Goal: Find specific page/section: Find specific page/section

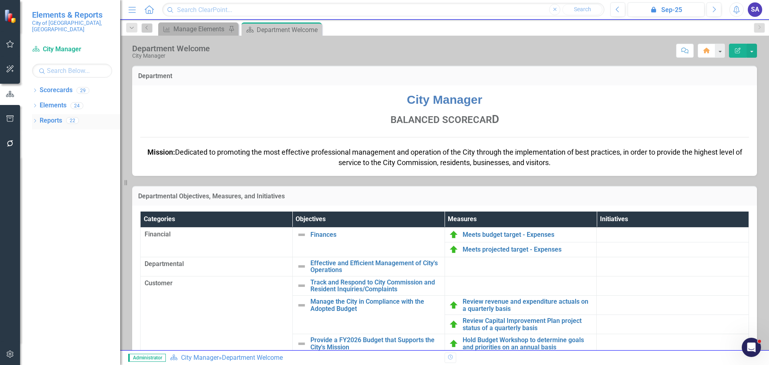
click at [34, 119] on icon "Dropdown" at bounding box center [35, 121] width 6 height 4
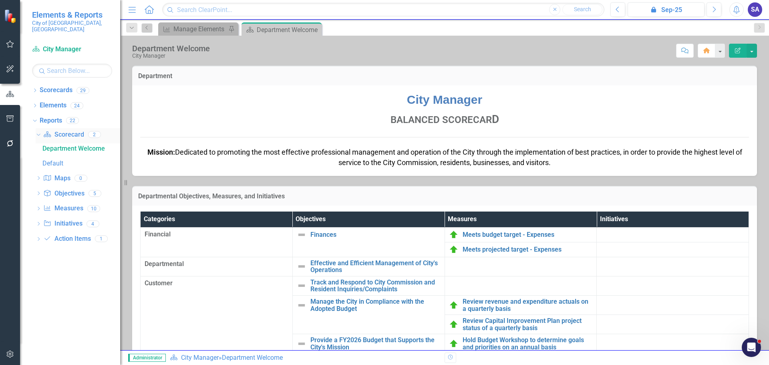
click at [39, 131] on icon "Dropdown" at bounding box center [37, 134] width 4 height 6
click at [58, 130] on link "Scorecard Scorecard" at bounding box center [63, 134] width 40 height 9
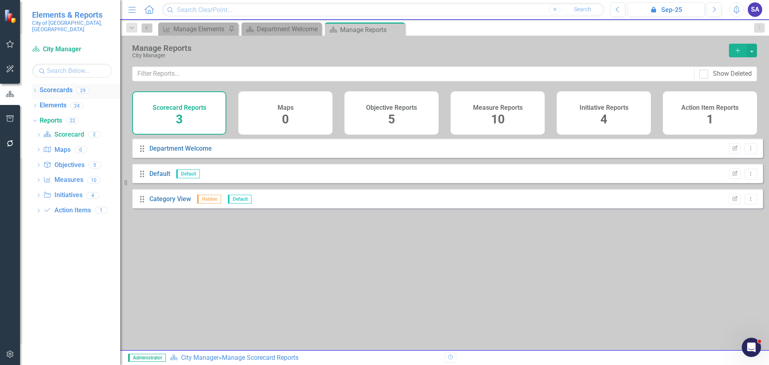
click at [36, 89] on icon "Dropdown" at bounding box center [35, 91] width 6 height 4
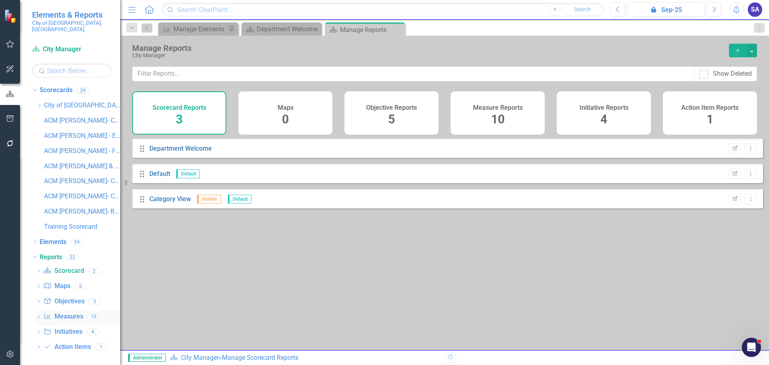
click at [70, 312] on link "Measure Measures" at bounding box center [63, 316] width 40 height 9
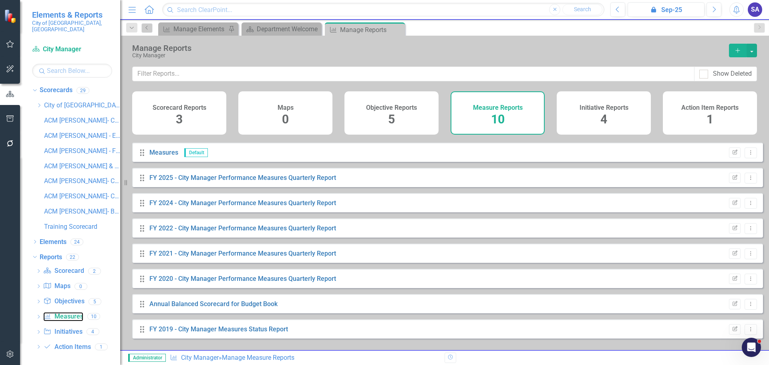
scroll to position [47, 0]
click at [247, 307] on link "Annual Balanced Scorecard for Budget Book" at bounding box center [213, 303] width 128 height 8
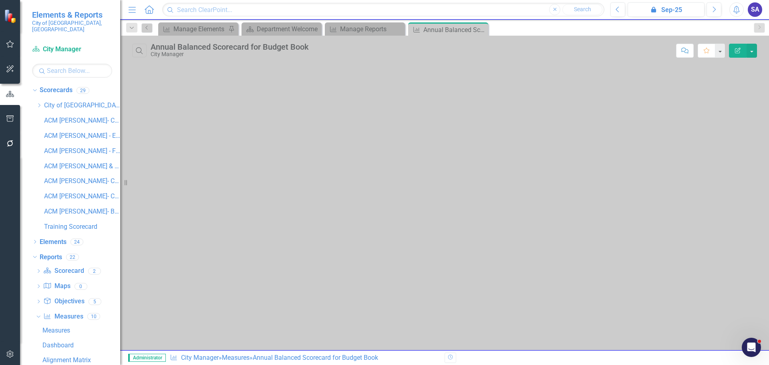
scroll to position [25, 0]
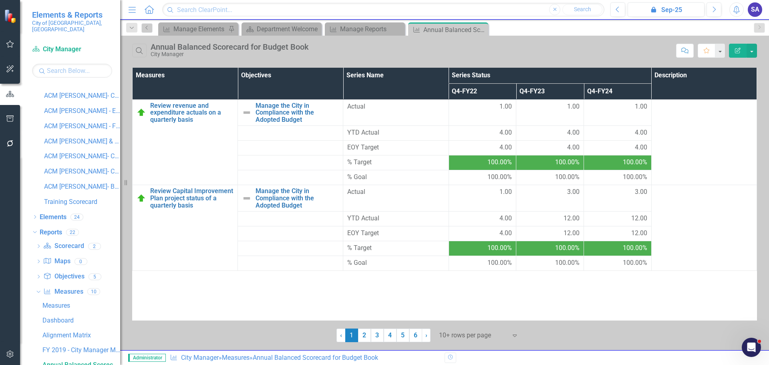
click at [147, 329] on div "‹ Previous 1 (current) 2 3 4 5 6 › Next 10+ rows per page Expand" at bounding box center [444, 332] width 625 height 20
